Goal: Transaction & Acquisition: Purchase product/service

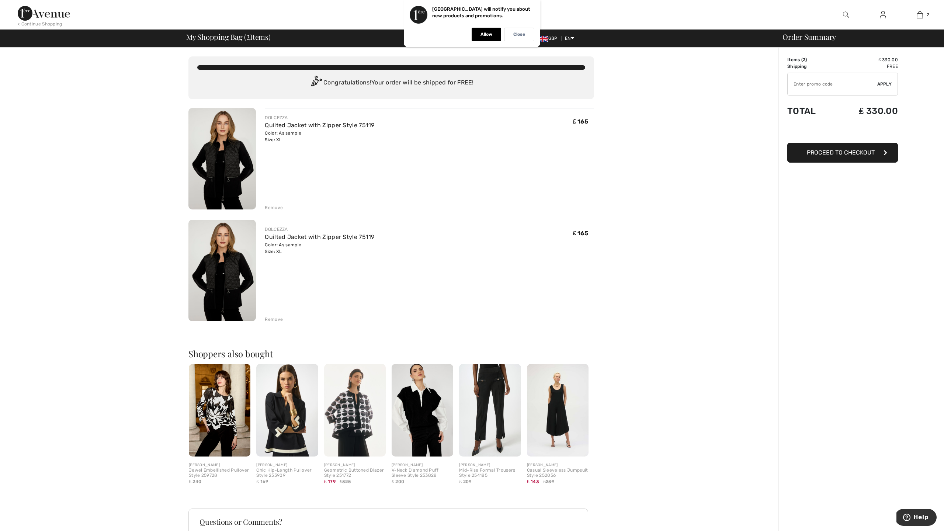
click at [270, 317] on div "Remove" at bounding box center [274, 319] width 18 height 7
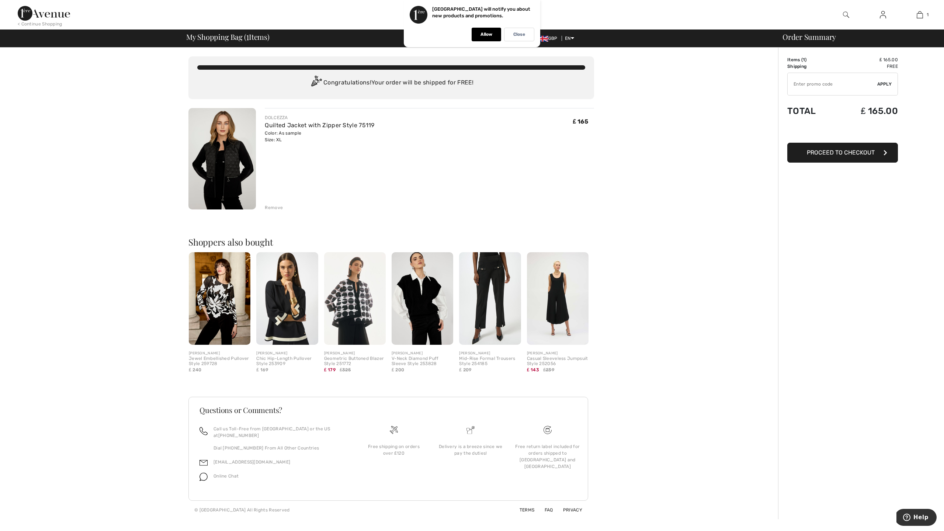
click at [285, 335] on img at bounding box center [287, 298] width 62 height 93
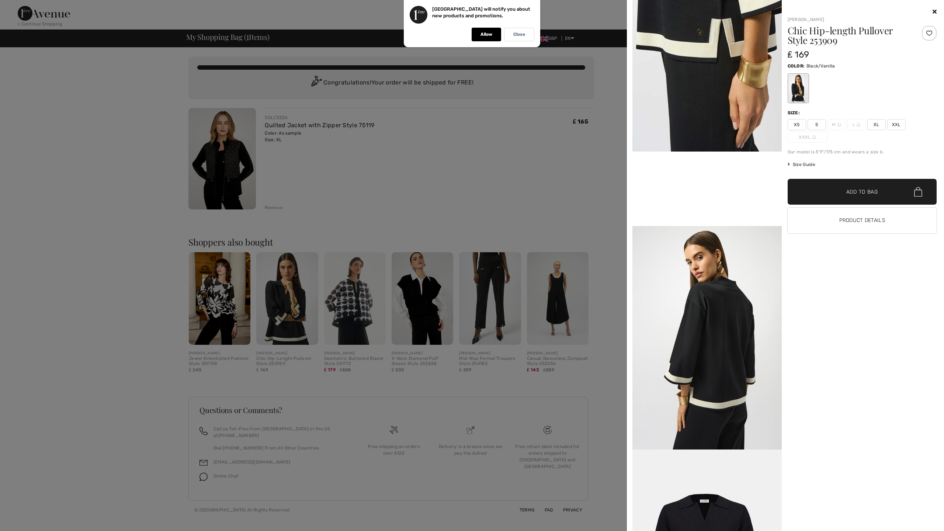
scroll to position [288, 0]
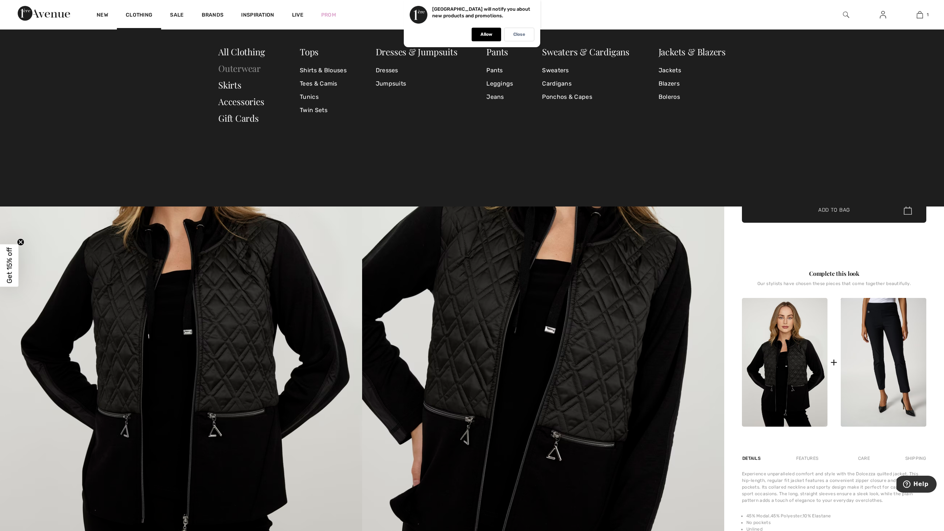
click at [230, 66] on link "Outerwear" at bounding box center [239, 68] width 42 height 12
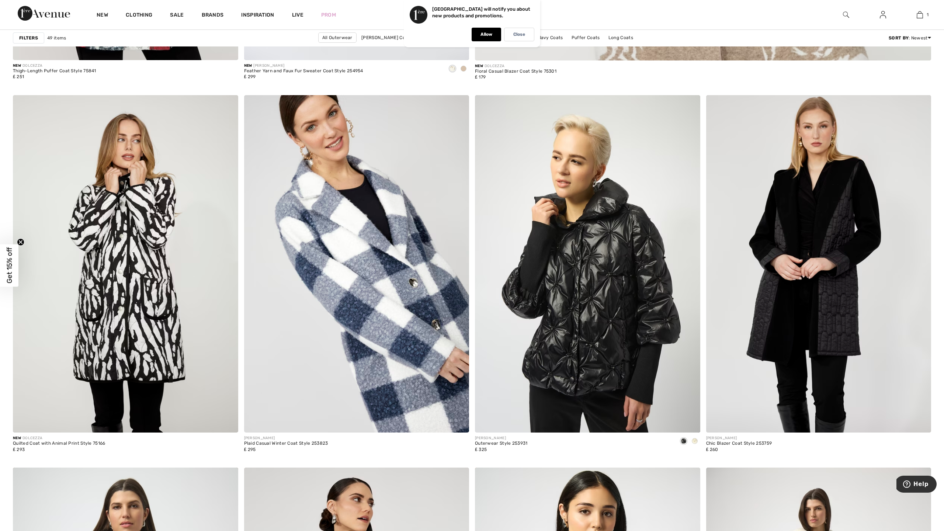
scroll to position [764, 0]
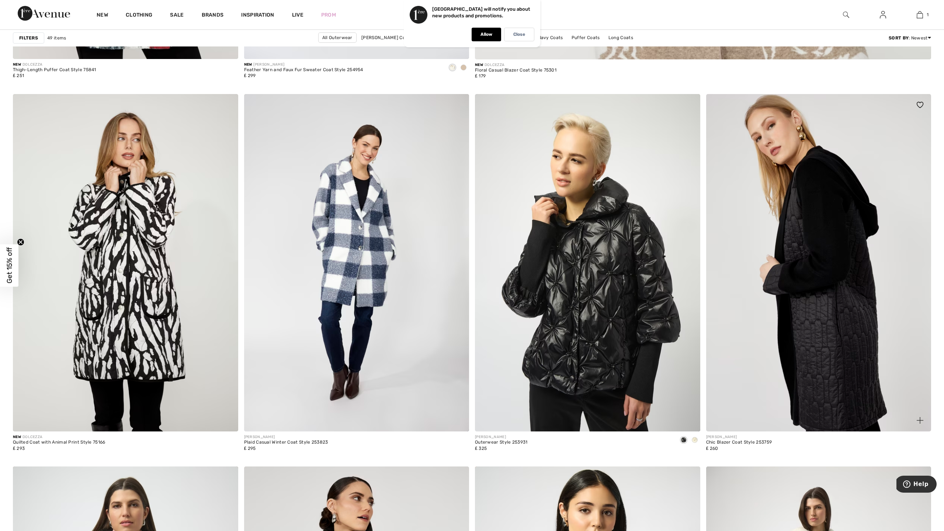
click at [809, 256] on img at bounding box center [818, 263] width 225 height 338
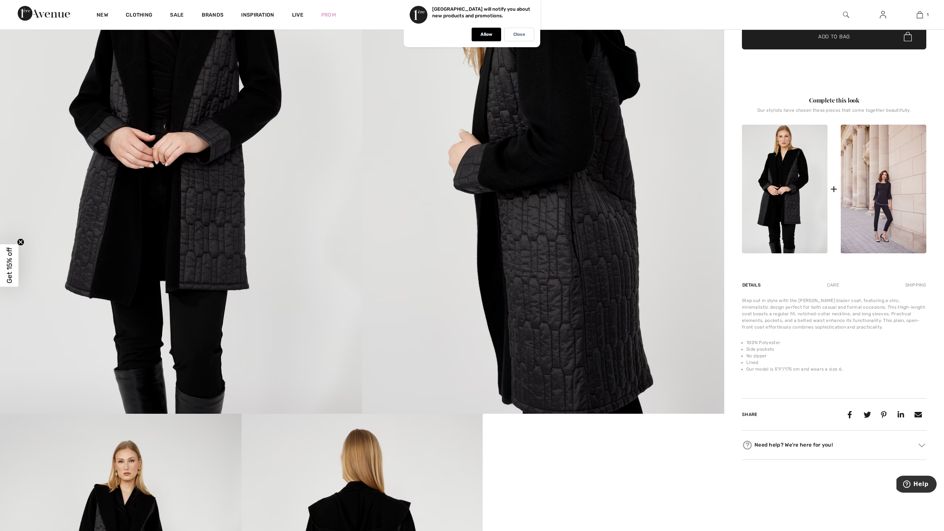
scroll to position [178, 0]
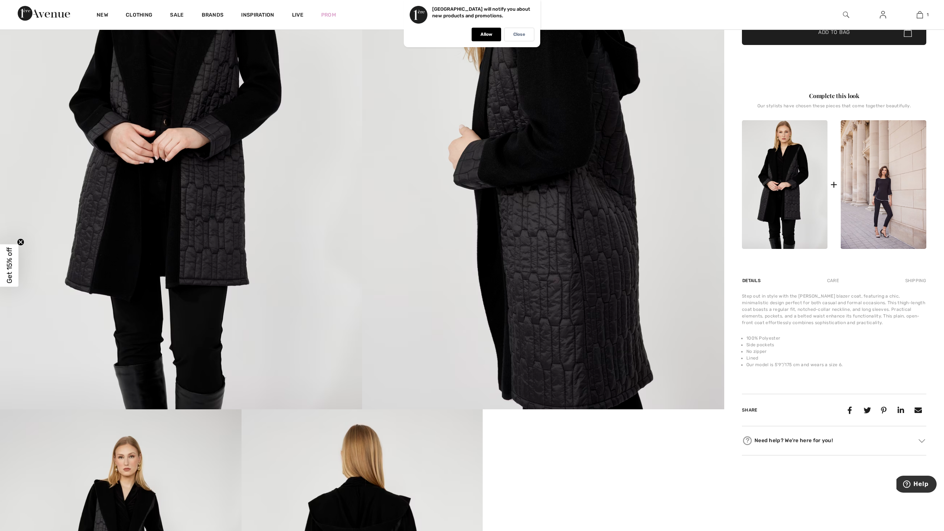
click at [832, 295] on div "Step out in style with the [PERSON_NAME] blazer coat, featuring a chic, minimal…" at bounding box center [834, 309] width 184 height 33
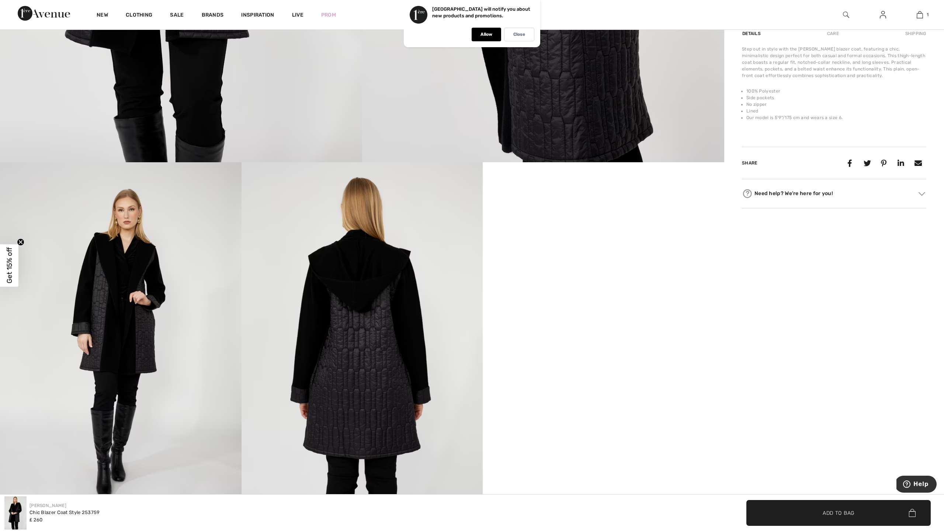
scroll to position [435, 0]
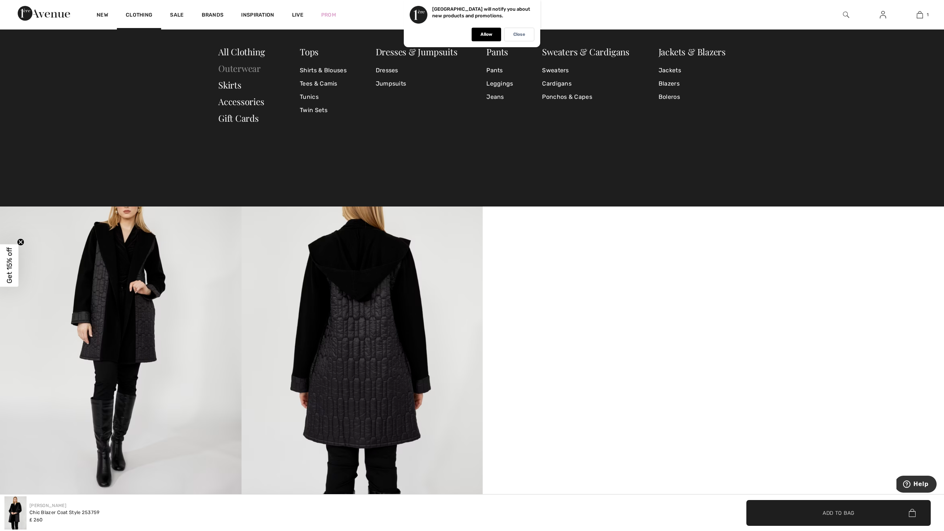
click at [239, 71] on link "Outerwear" at bounding box center [239, 68] width 42 height 12
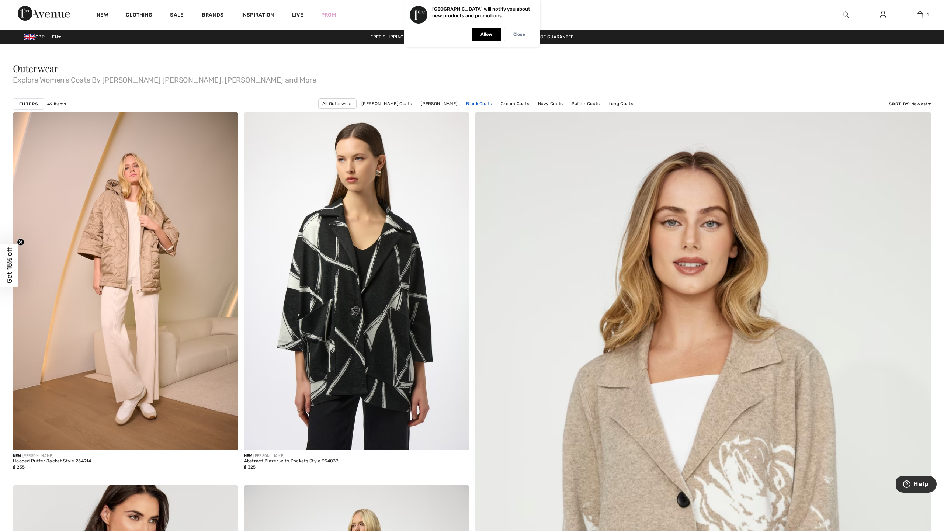
click at [478, 103] on link "Black Coats" at bounding box center [478, 104] width 33 height 10
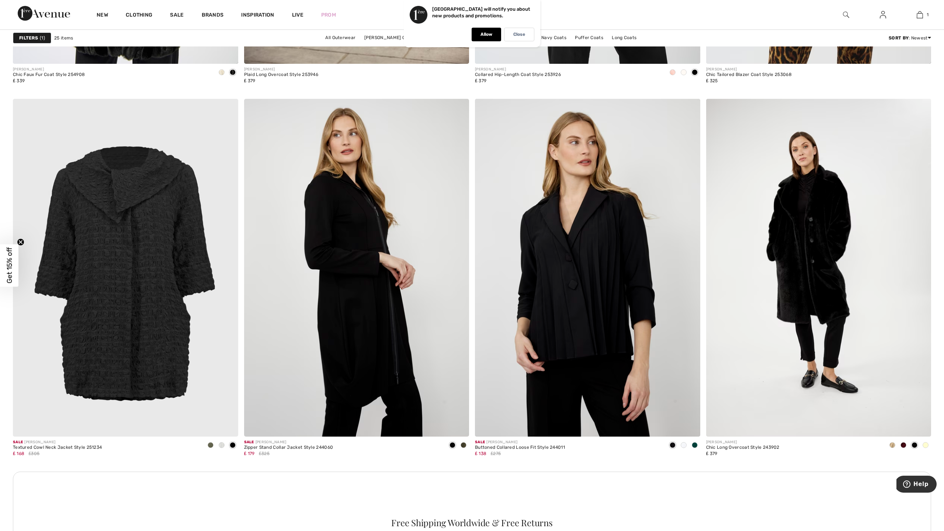
scroll to position [1133, 0]
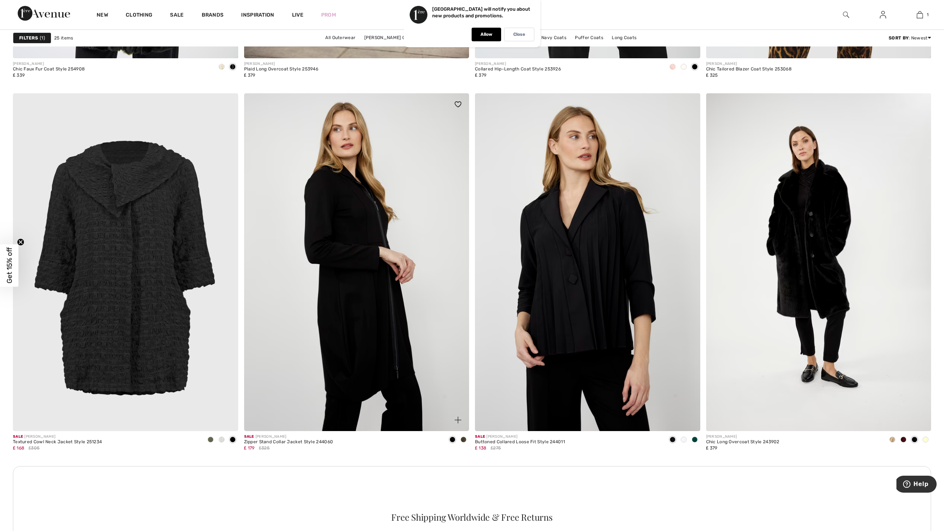
click at [344, 261] on img at bounding box center [356, 262] width 225 height 338
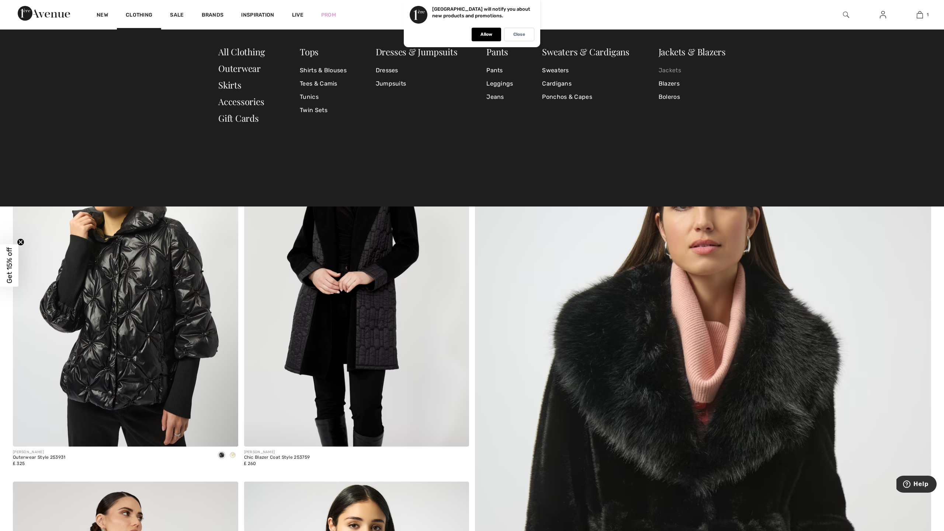
click at [672, 70] on link "Jackets" at bounding box center [692, 70] width 67 height 13
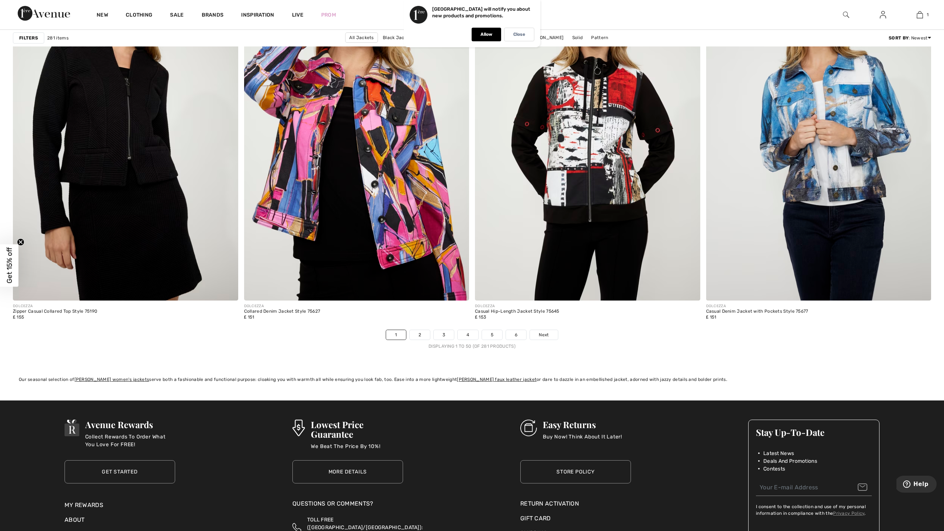
scroll to position [5438, 0]
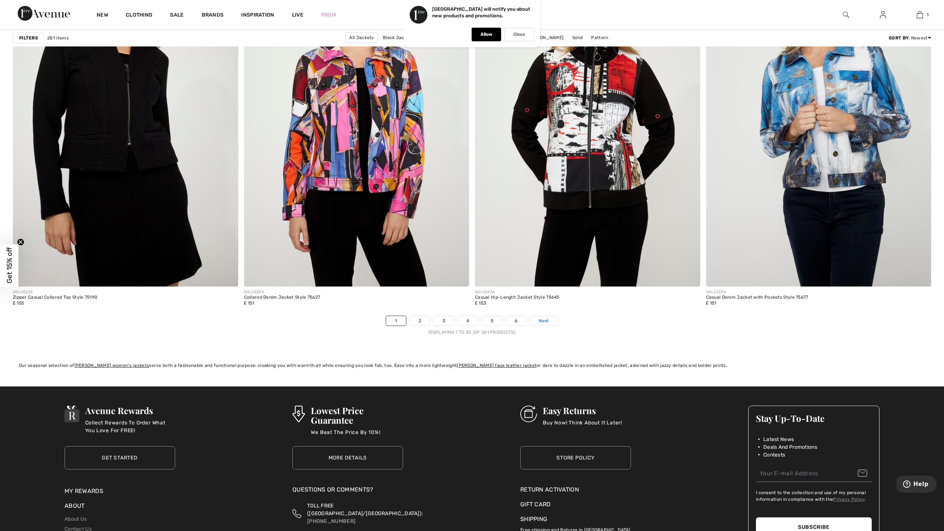
click at [546, 319] on span "Next" at bounding box center [544, 320] width 10 height 7
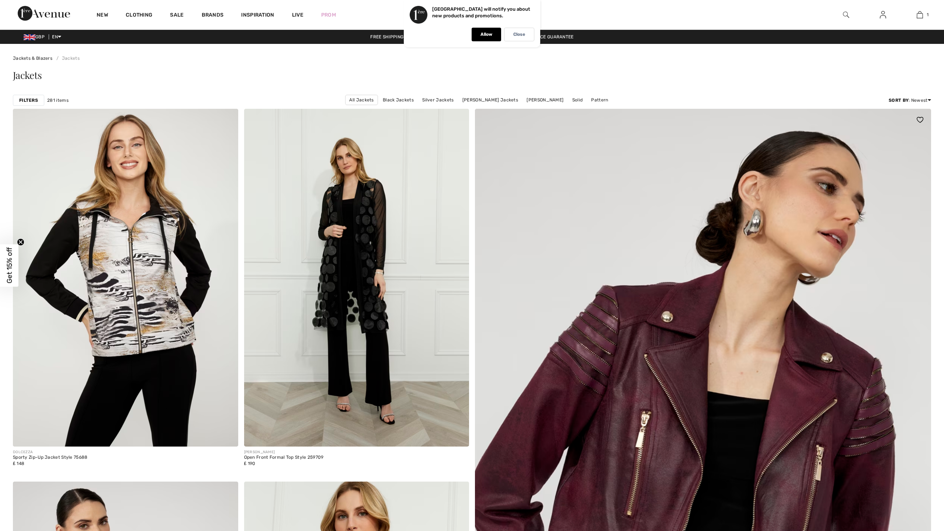
checkbox input "true"
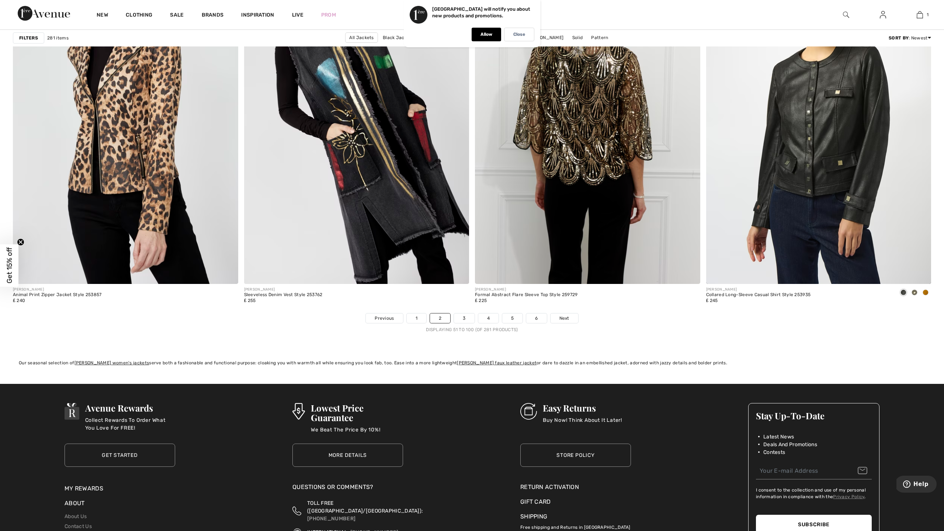
scroll to position [5445, 0]
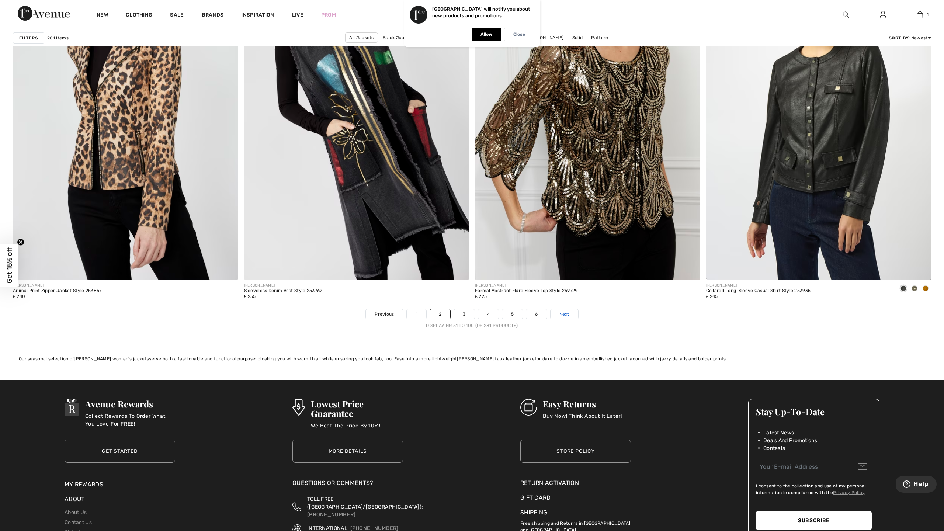
click at [559, 312] on span "Next" at bounding box center [564, 314] width 10 height 7
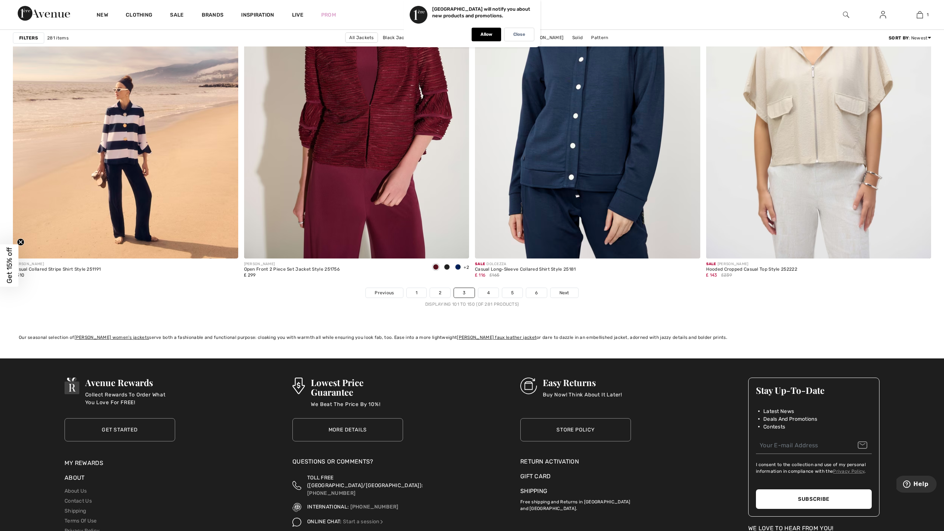
scroll to position [5469, 0]
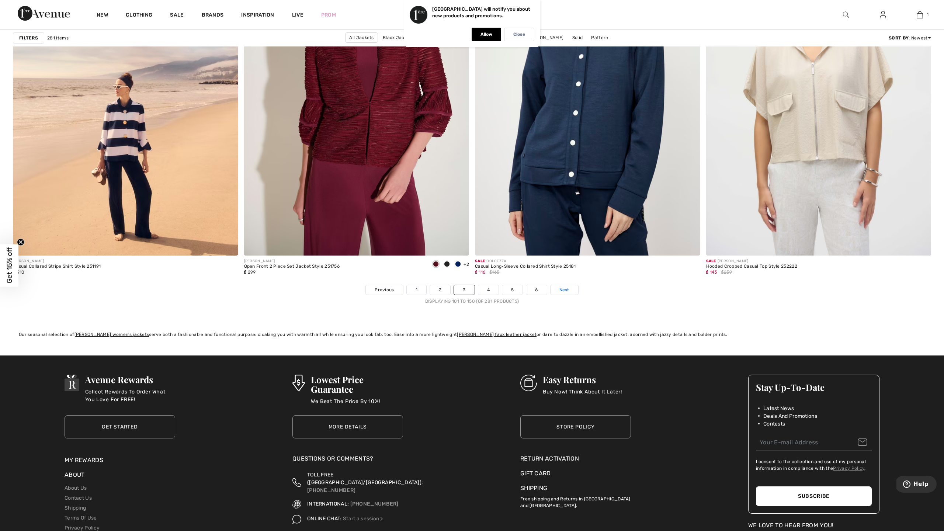
click at [565, 290] on span "Next" at bounding box center [564, 289] width 10 height 7
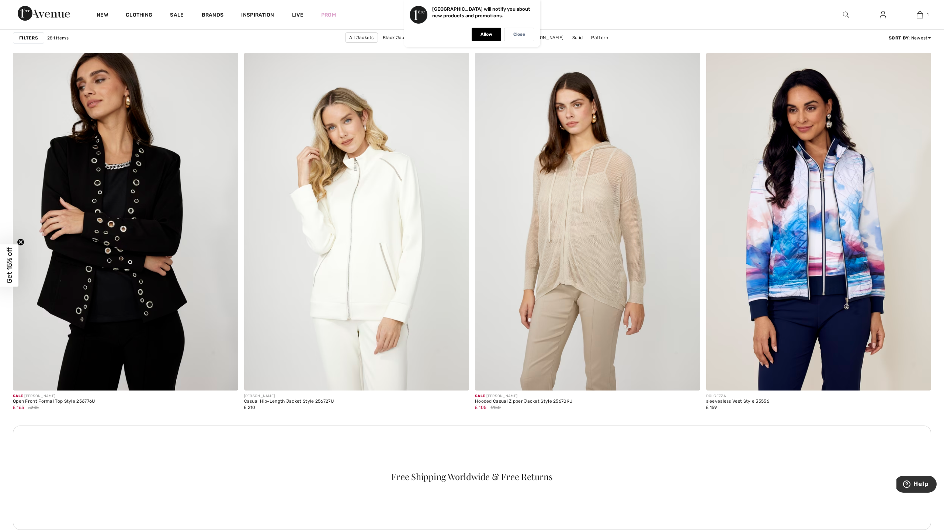
scroll to position [1176, 0]
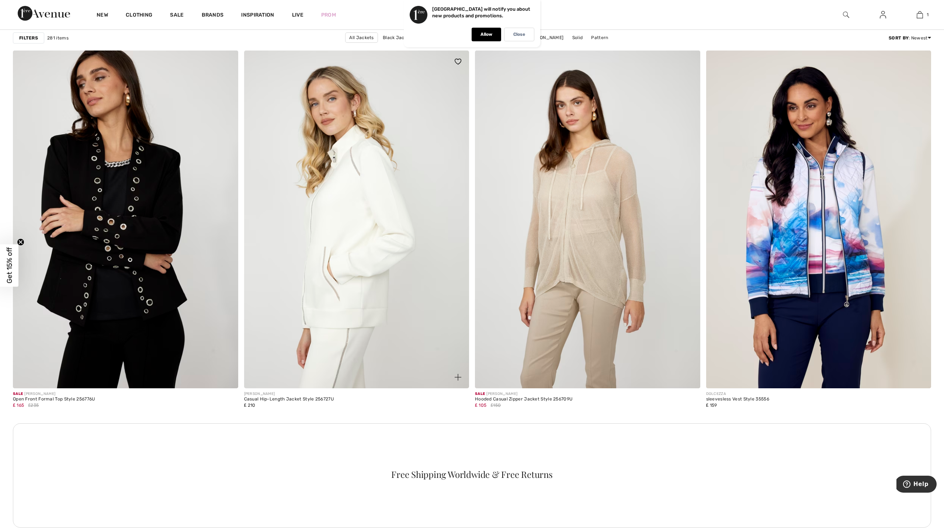
click at [370, 236] on img at bounding box center [356, 220] width 225 height 338
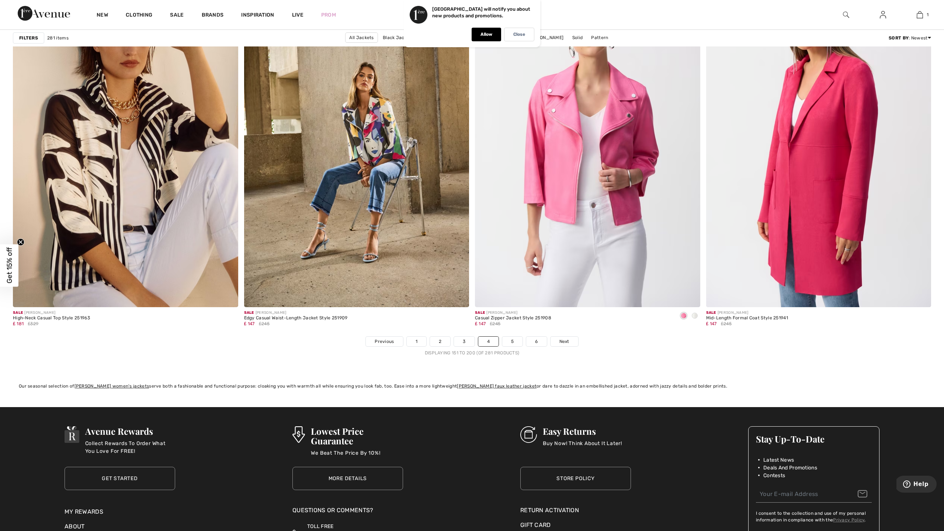
scroll to position [5419, 0]
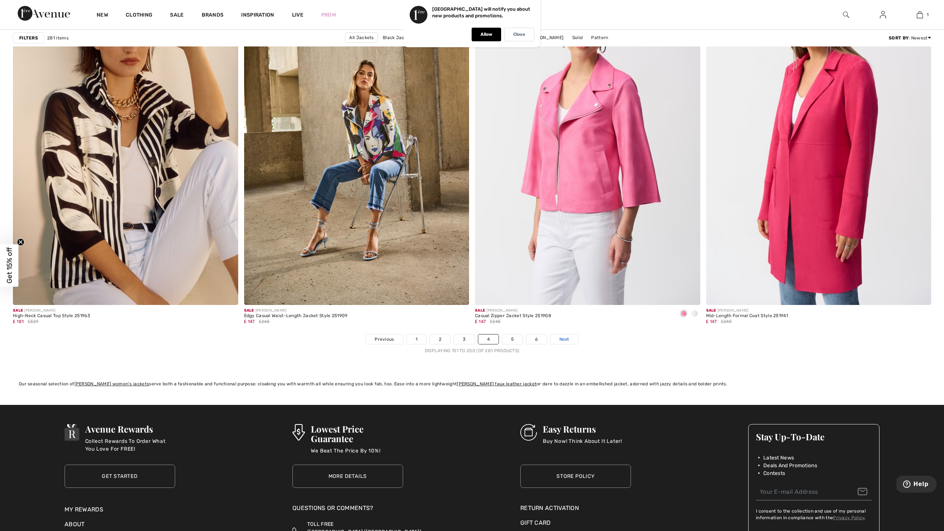
click at [570, 338] on link "Next" at bounding box center [564, 339] width 28 height 10
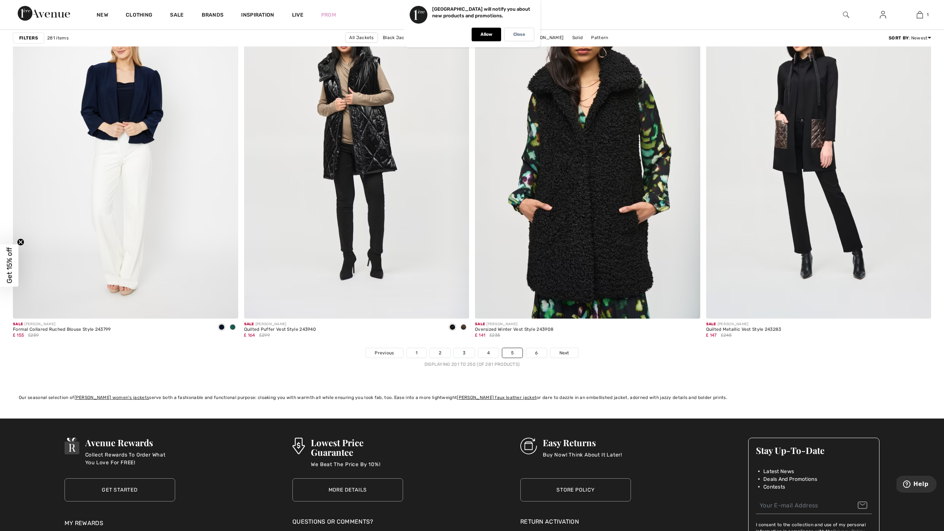
scroll to position [5411, 0]
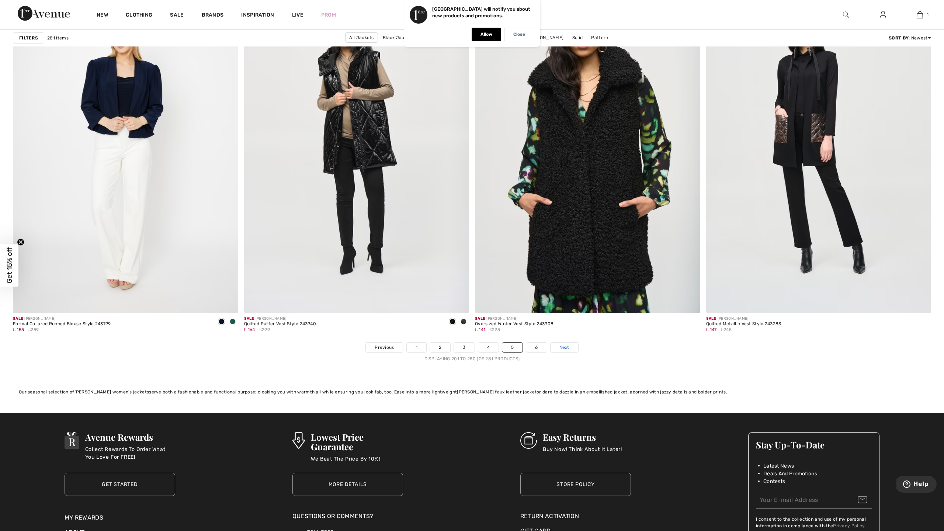
click at [566, 345] on span "Next" at bounding box center [564, 347] width 10 height 7
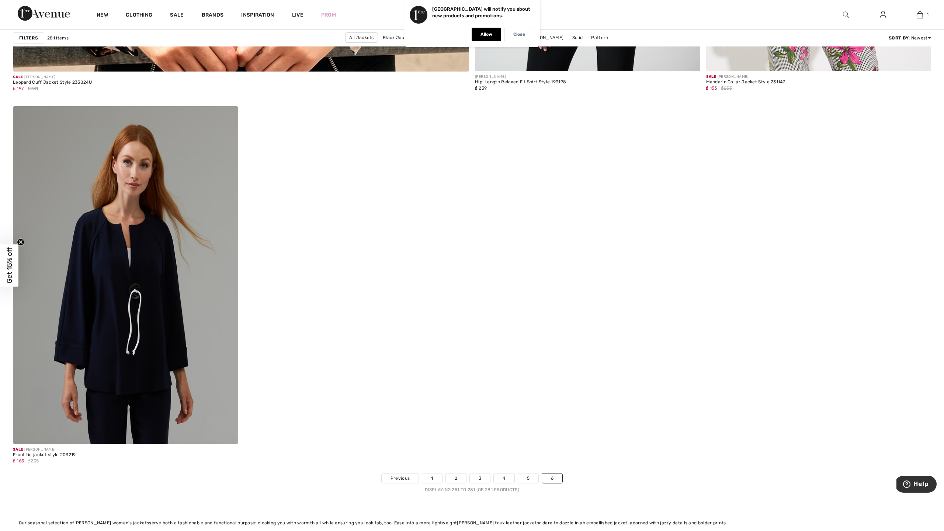
scroll to position [3661, 0]
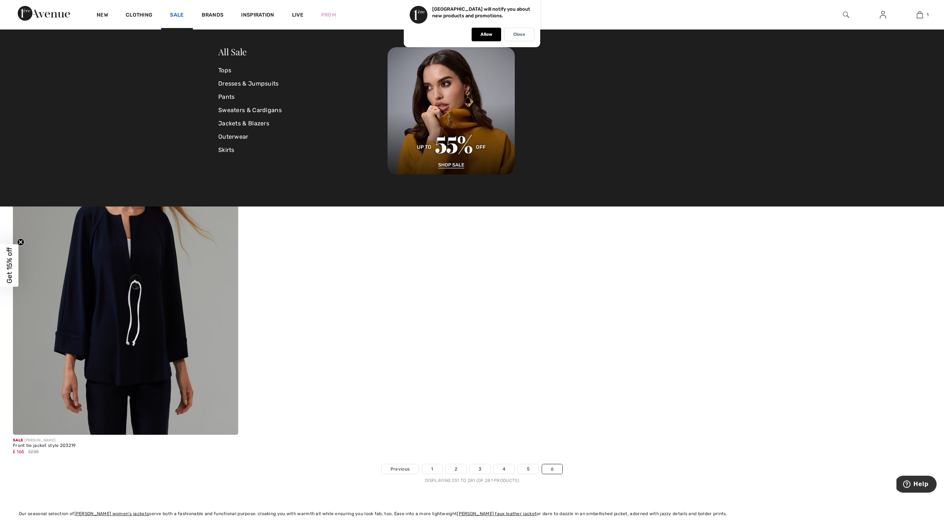
click at [175, 14] on link "Sale" at bounding box center [177, 16] width 14 height 8
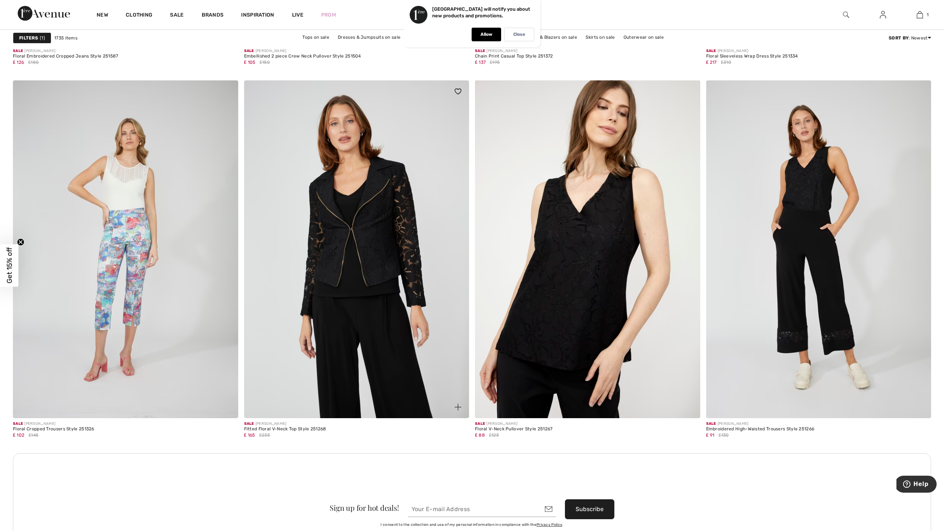
scroll to position [2410, 0]
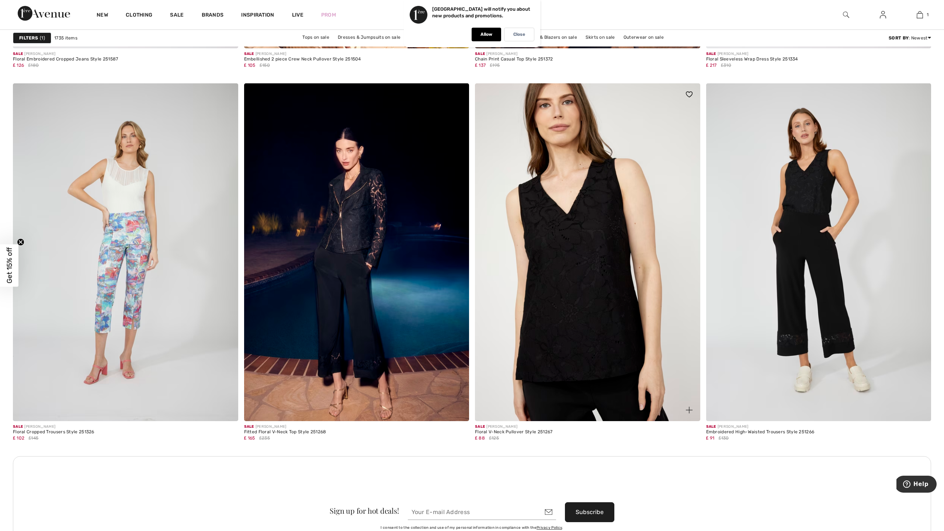
click at [542, 251] on img at bounding box center [587, 252] width 225 height 338
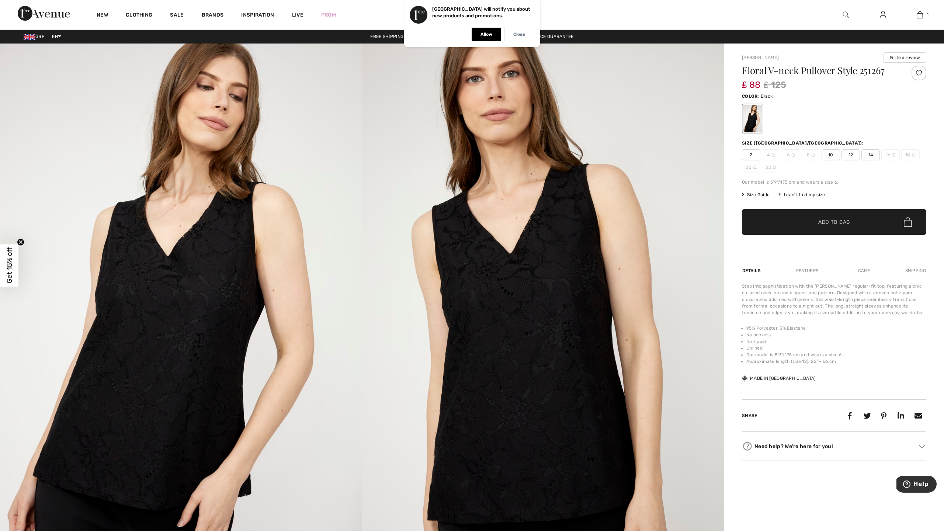
scroll to position [2, 0]
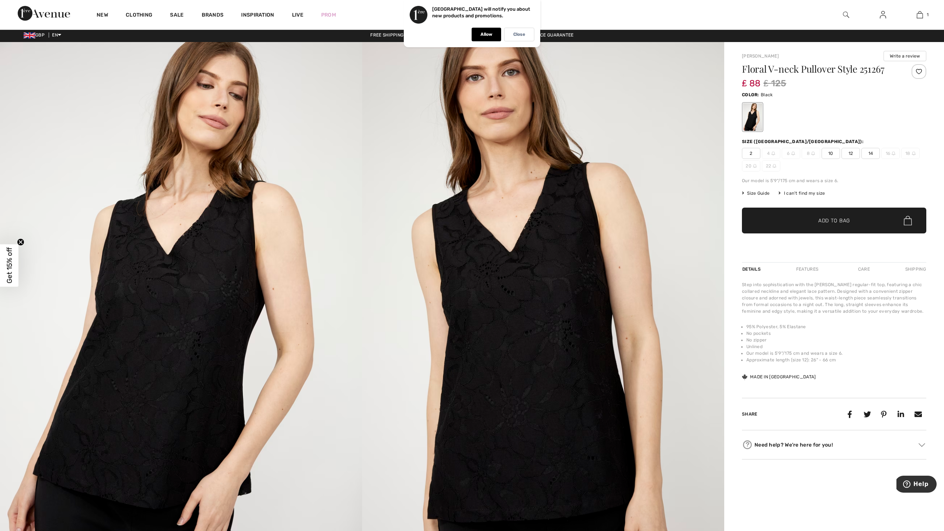
click at [481, 242] on img at bounding box center [543, 313] width 362 height 543
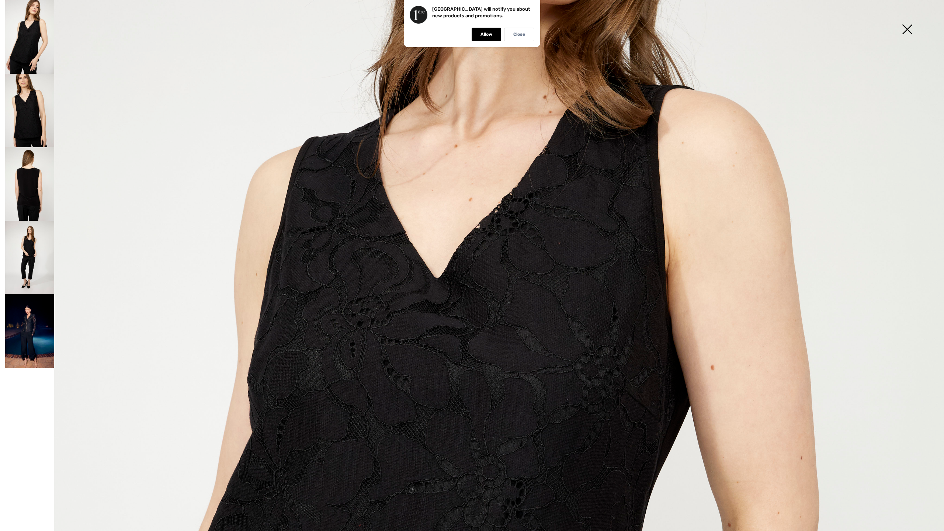
scroll to position [267, 0]
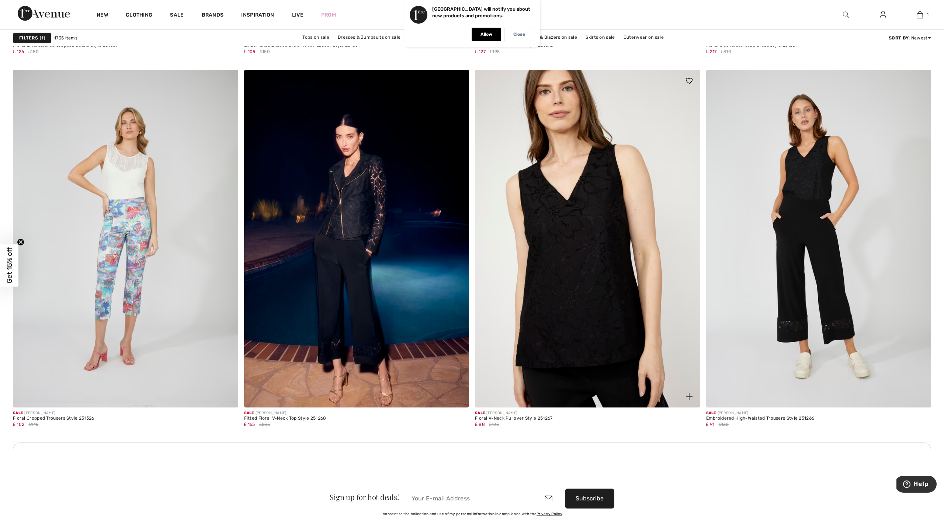
scroll to position [2434, 0]
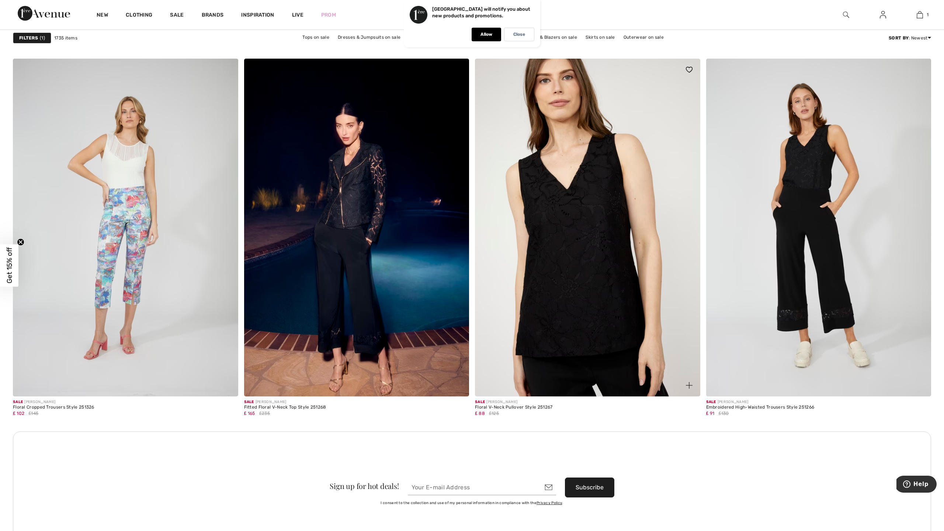
click at [577, 218] on img at bounding box center [587, 228] width 225 height 338
